Goal: Task Accomplishment & Management: Manage account settings

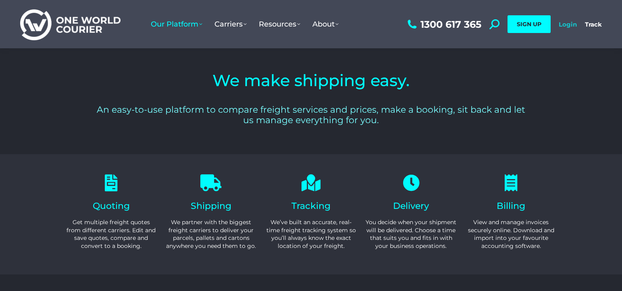
click at [565, 23] on link "Login" at bounding box center [568, 25] width 18 height 8
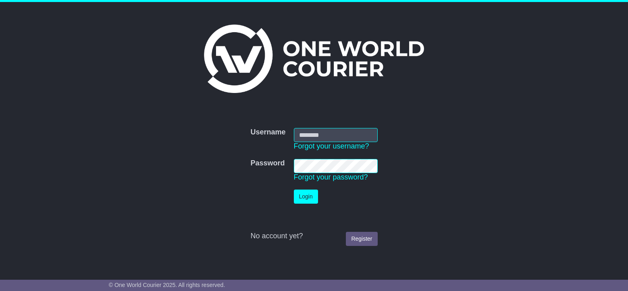
type input "**********"
click at [304, 198] on button "Login" at bounding box center [306, 197] width 24 height 14
